Goal: Task Accomplishment & Management: Manage account settings

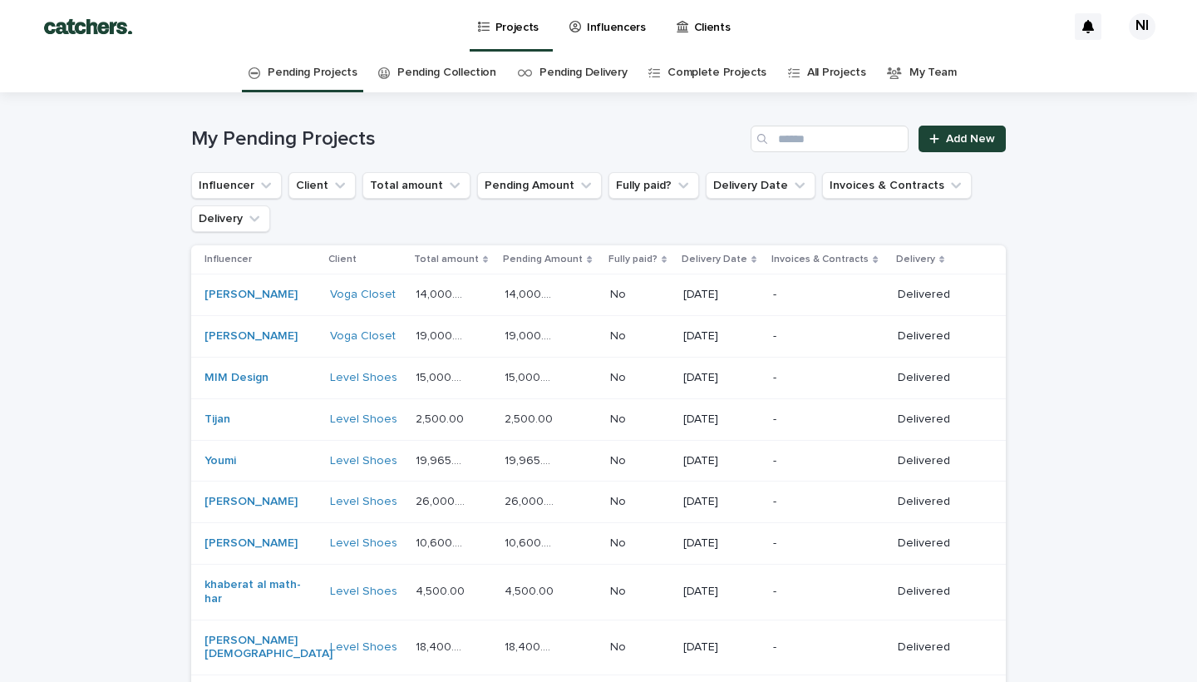
drag, startPoint x: 0, startPoint y: 0, endPoint x: 499, endPoint y: 21, distance: 499.3
click at [499, 21] on p "Projects" at bounding box center [518, 17] width 44 height 35
click at [780, 139] on input "Search" at bounding box center [830, 139] width 158 height 27
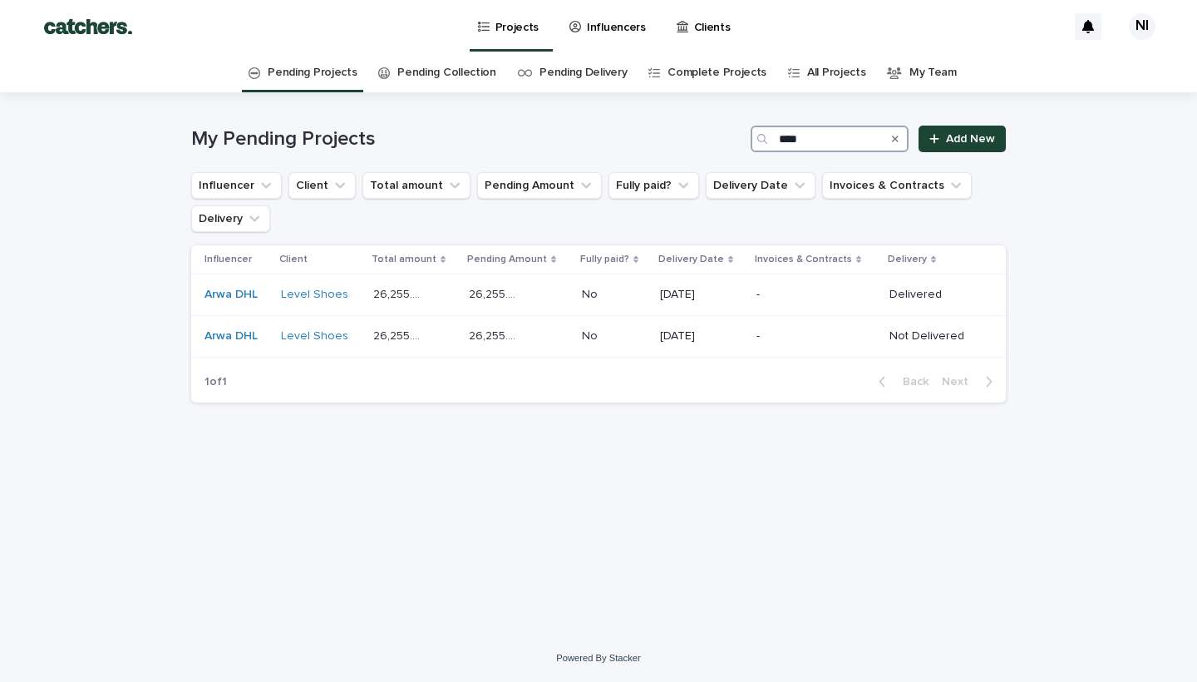
type input "****"
drag, startPoint x: 831, startPoint y: 152, endPoint x: 695, endPoint y: 337, distance: 229.0
click at [695, 337] on p "[DATE]" at bounding box center [701, 336] width 83 height 14
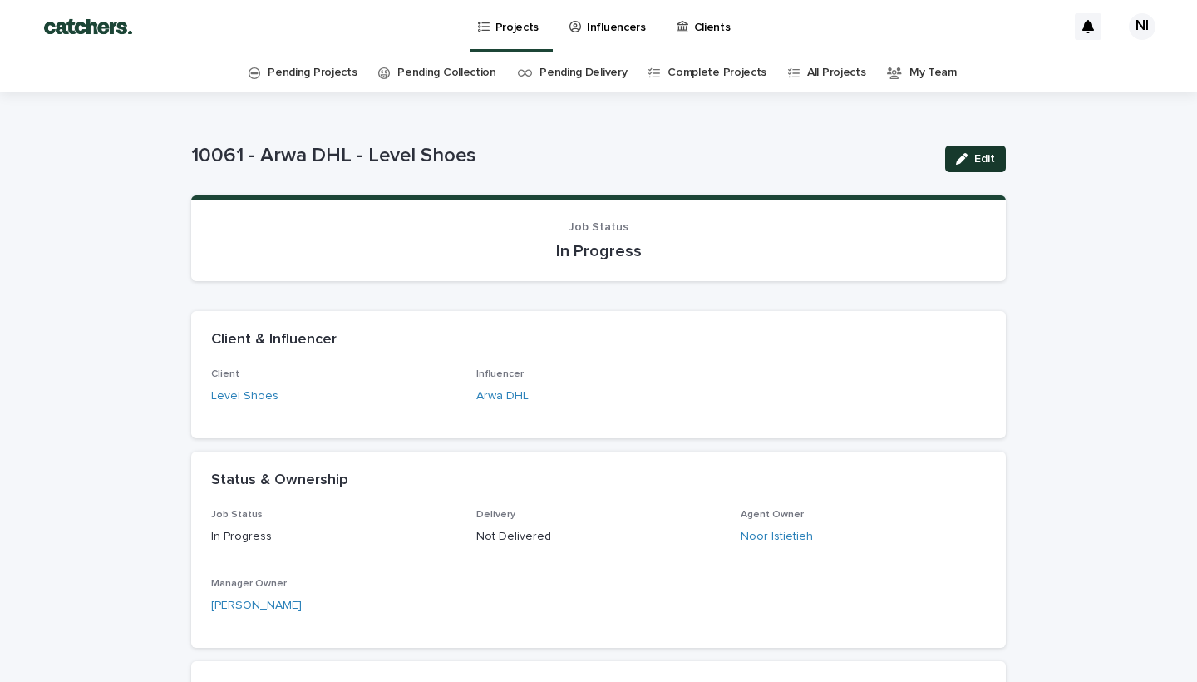
click at [979, 170] on button "Edit" at bounding box center [975, 159] width 61 height 27
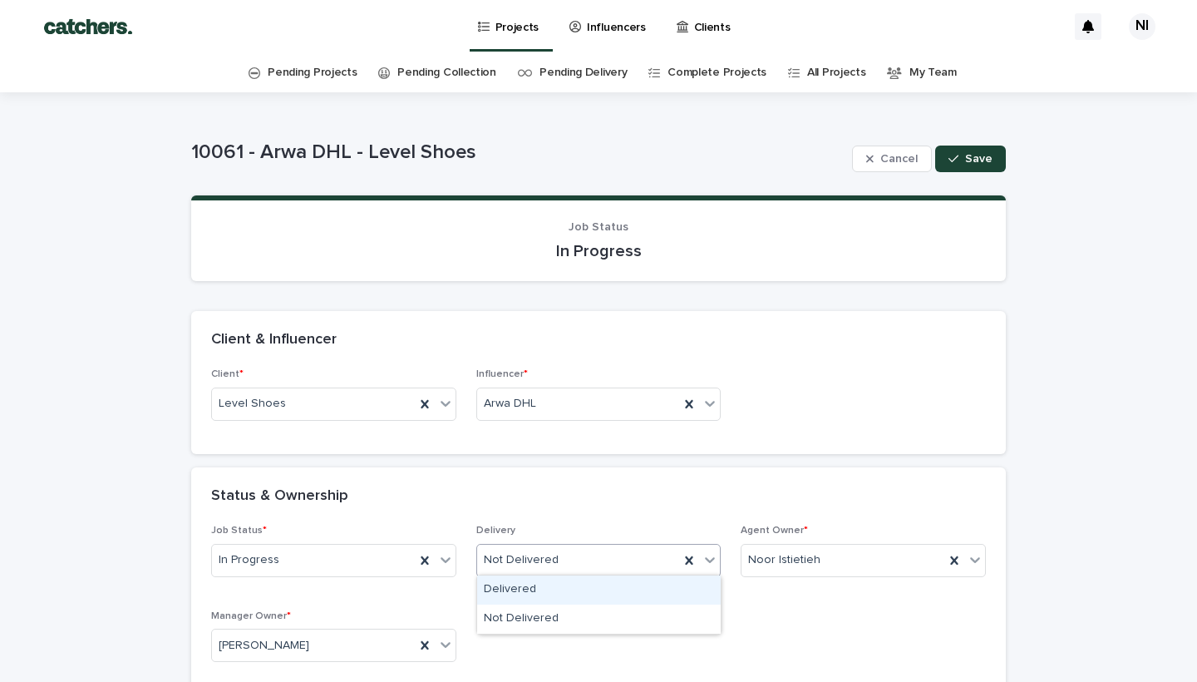
click at [605, 571] on div "Not Delivered" at bounding box center [598, 560] width 245 height 33
click at [569, 592] on div "Delivered" at bounding box center [599, 589] width 244 height 29
click at [664, 467] on div "Status & Ownership" at bounding box center [598, 496] width 815 height 58
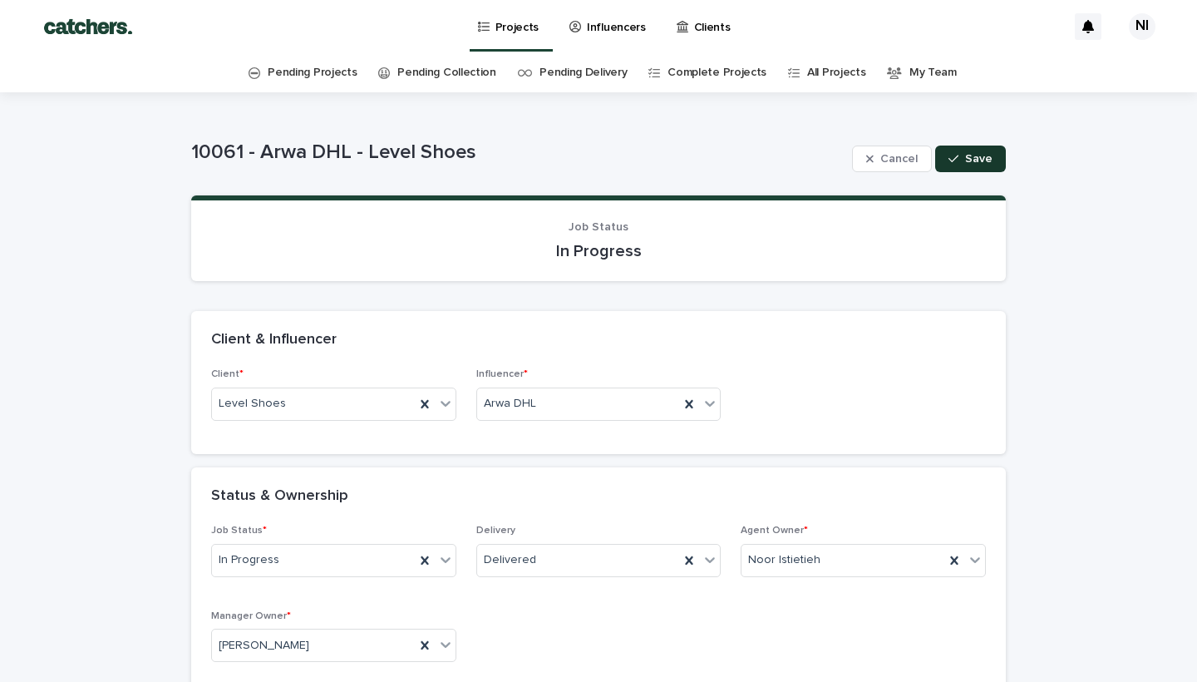
click at [975, 165] on button "Save" at bounding box center [970, 159] width 71 height 27
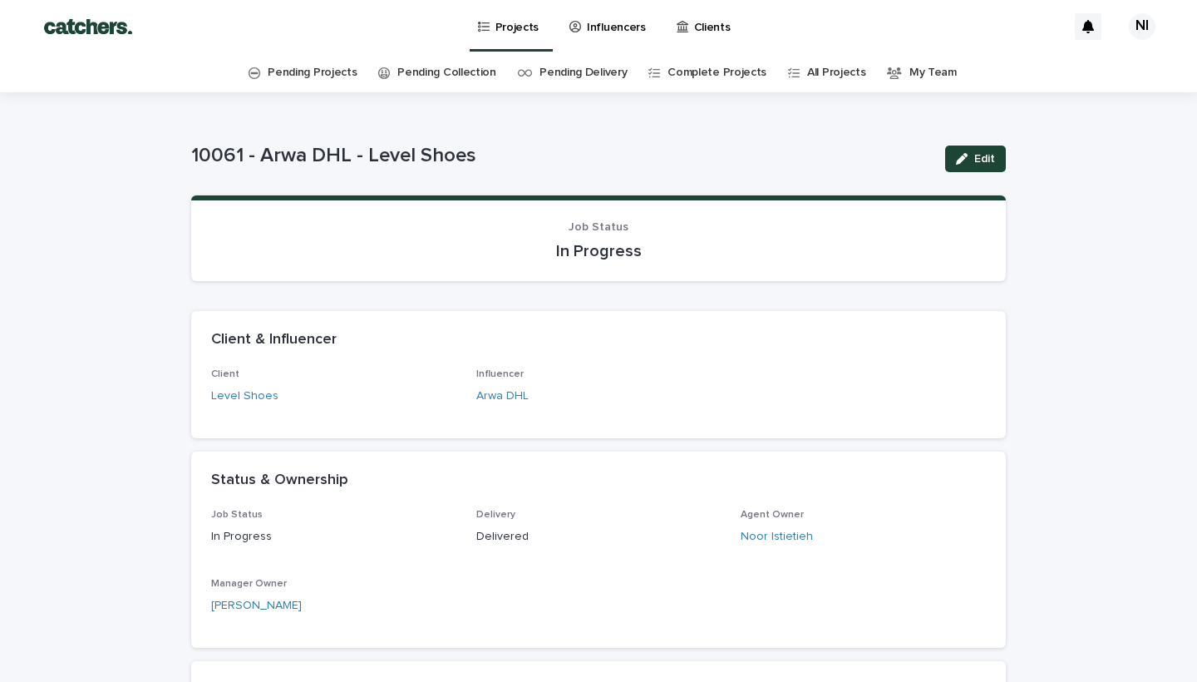
click at [523, 33] on p "Projects" at bounding box center [518, 17] width 44 height 35
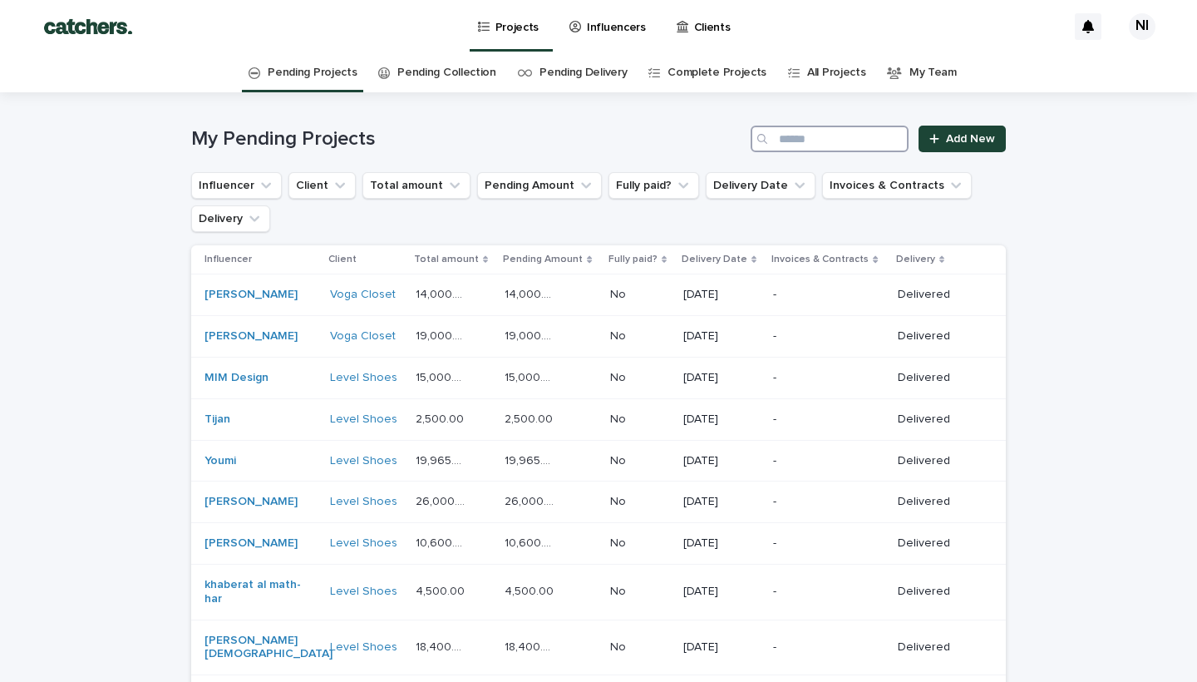
click at [794, 139] on input "Search" at bounding box center [830, 139] width 158 height 27
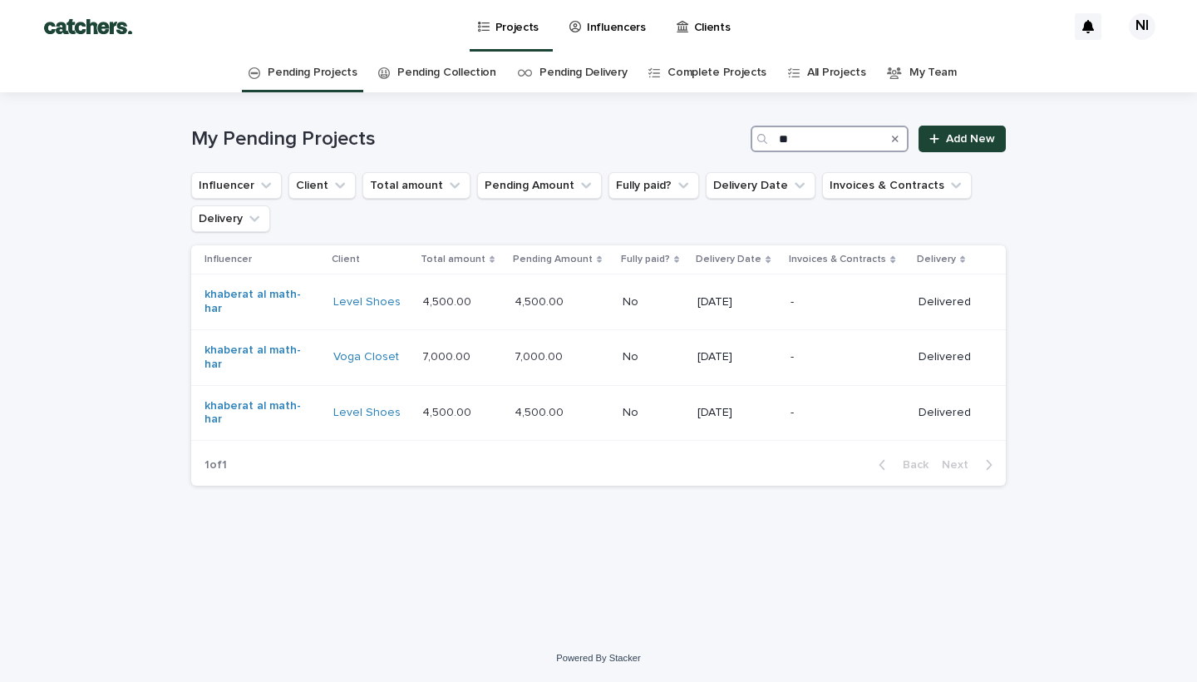
type input "*"
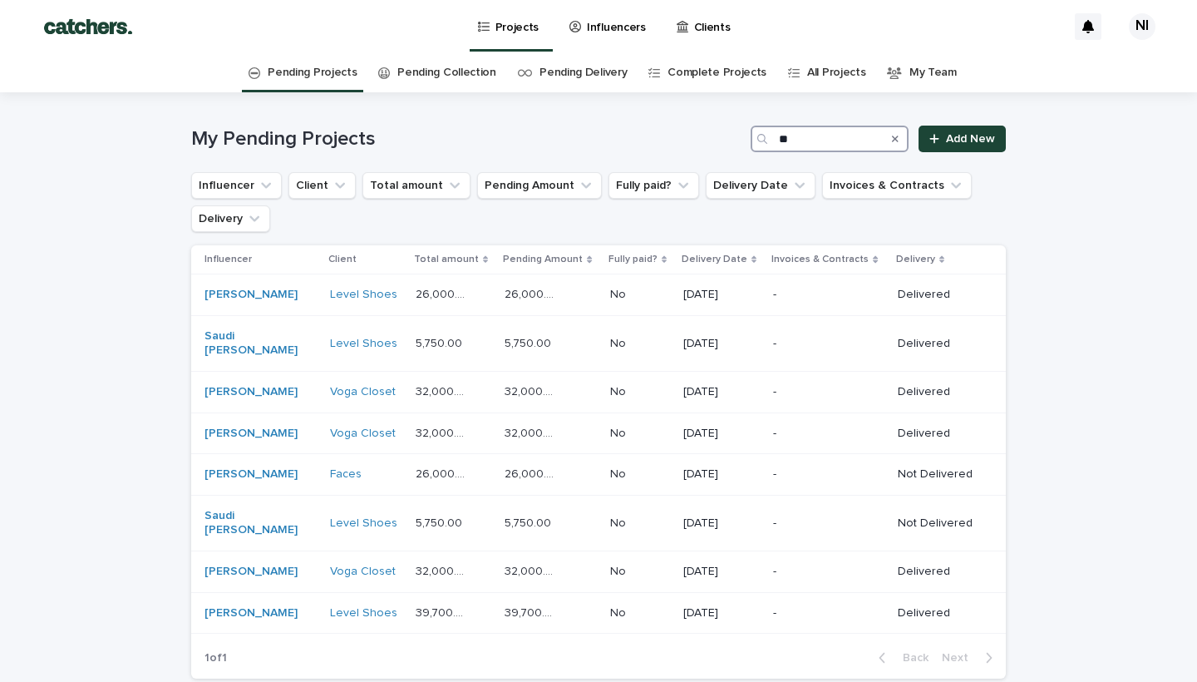
type input "*"
